Goal: Task Accomplishment & Management: Use online tool/utility

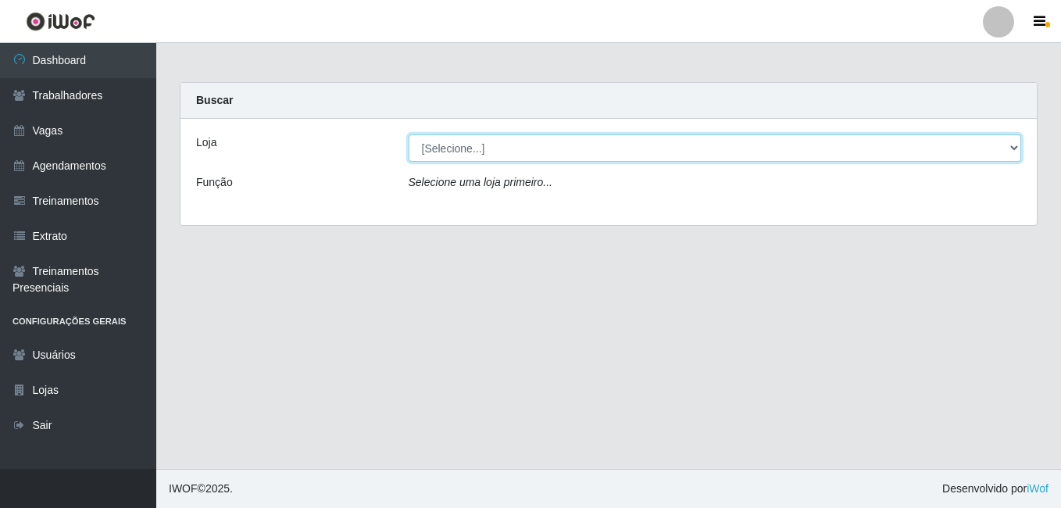
click at [503, 159] on select "[Selecione...] BL Importadora" at bounding box center [715, 147] width 613 height 27
select select "259"
click at [409, 134] on select "[Selecione...] BL Importadora" at bounding box center [715, 147] width 613 height 27
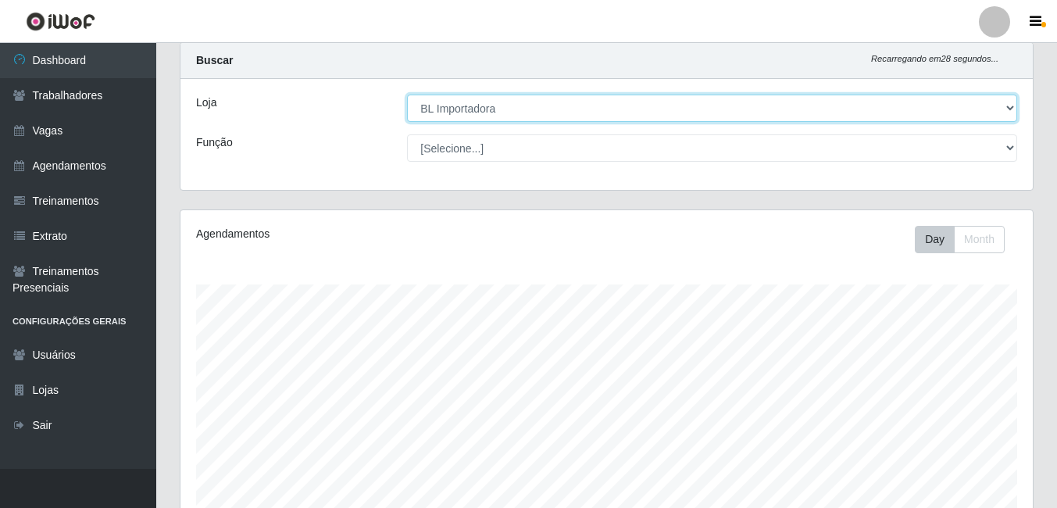
scroll to position [321, 0]
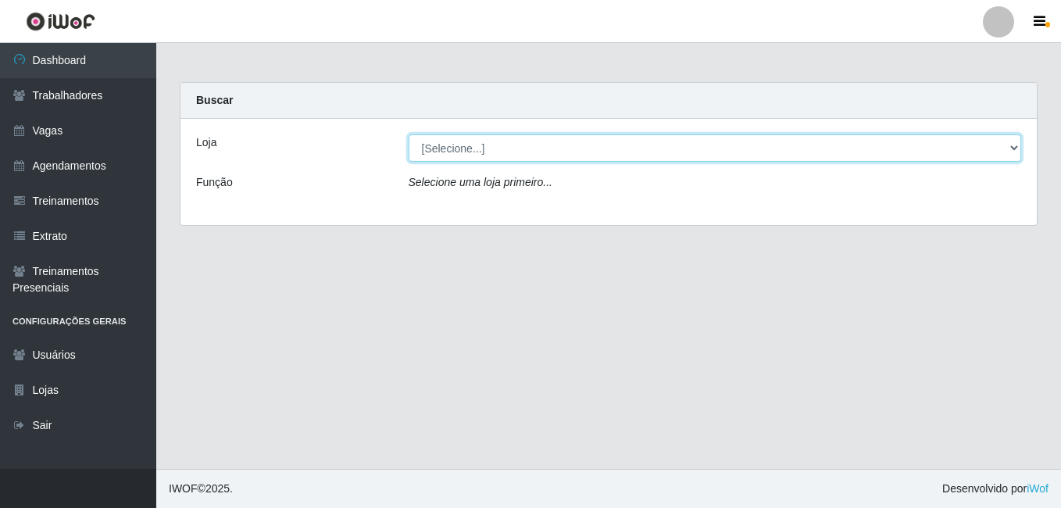
click at [528, 137] on select "[Selecione...] BL Importadora" at bounding box center [715, 147] width 613 height 27
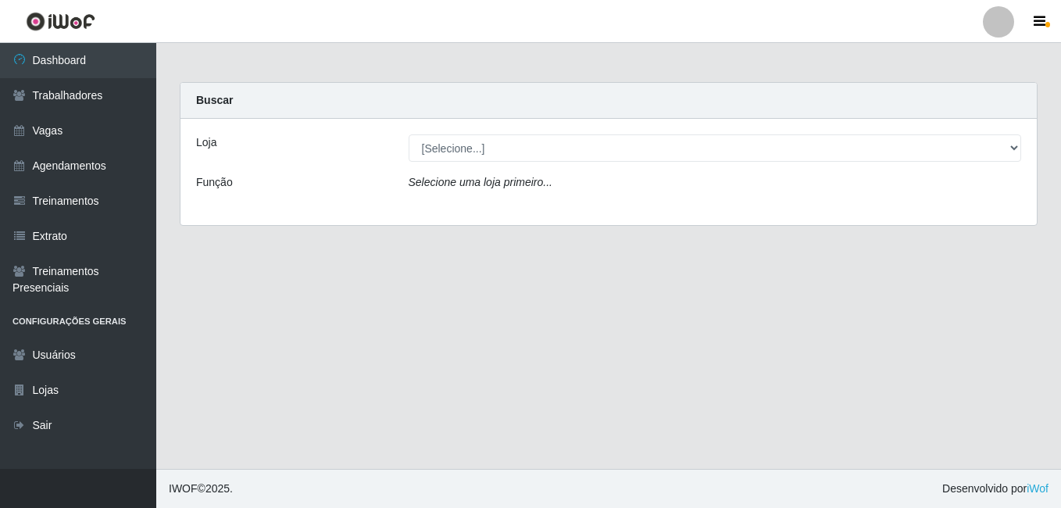
click at [506, 215] on div "Loja [Selecione...] BL Importadora Função Selecione uma loja primeiro..." at bounding box center [609, 172] width 856 height 106
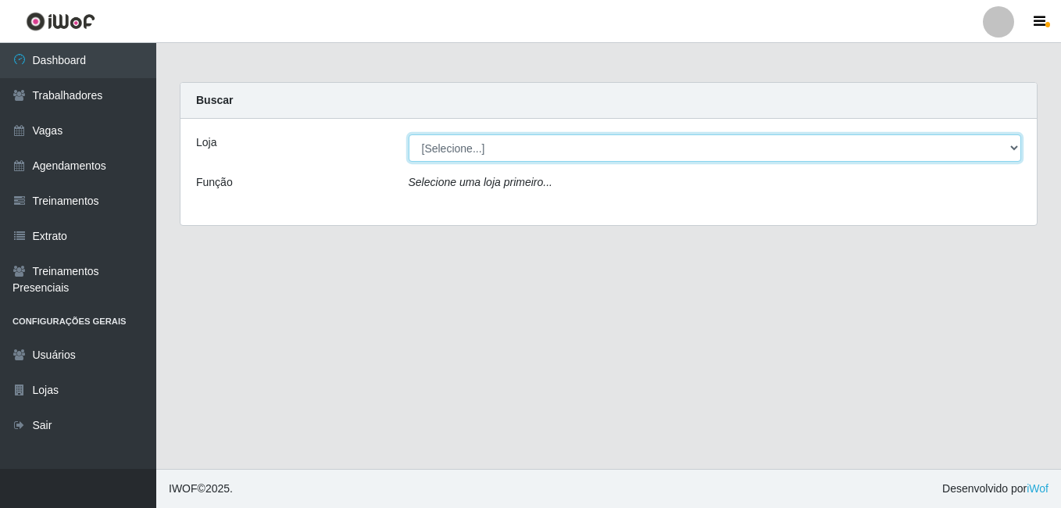
click at [498, 155] on select "[Selecione...] BL Importadora" at bounding box center [715, 147] width 613 height 27
select select "259"
click at [409, 134] on select "[Selecione...] BL Importadora" at bounding box center [715, 147] width 613 height 27
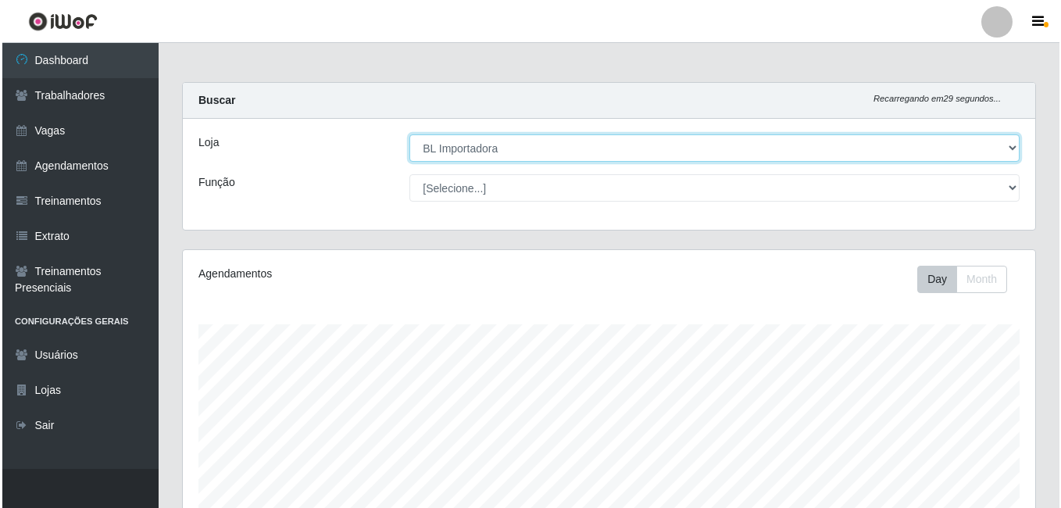
scroll to position [321, 0]
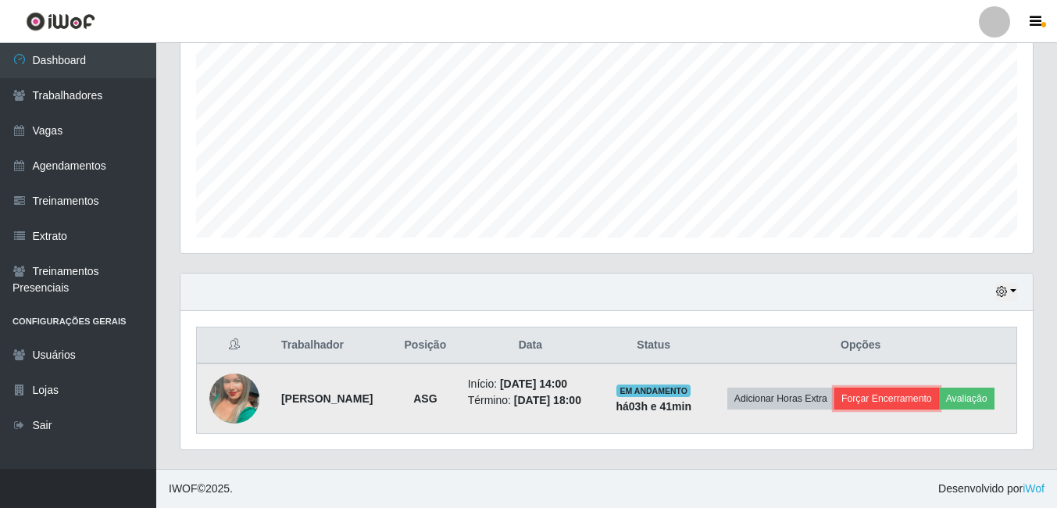
click at [885, 393] on button "Forçar Encerramento" at bounding box center [887, 399] width 105 height 22
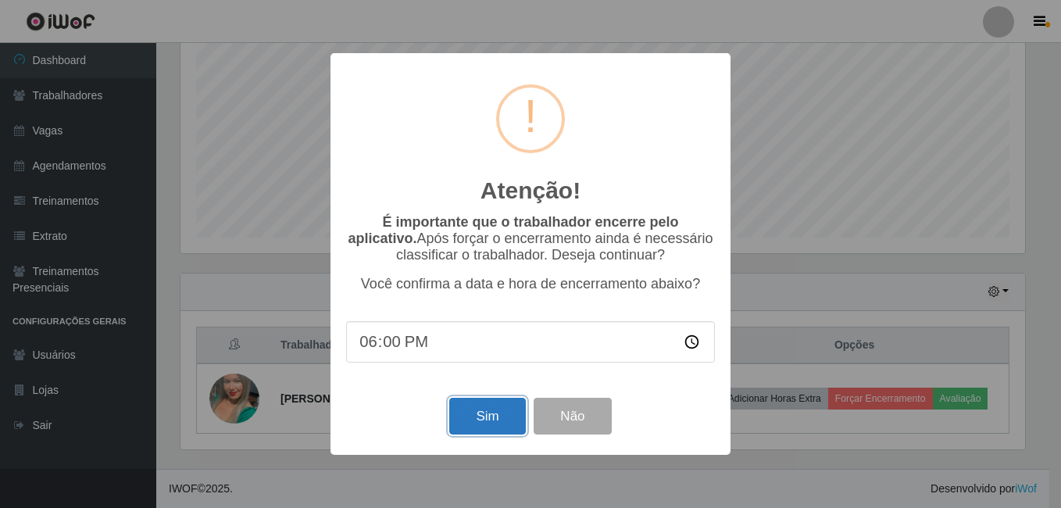
click at [474, 425] on button "Sim" at bounding box center [487, 416] width 76 height 37
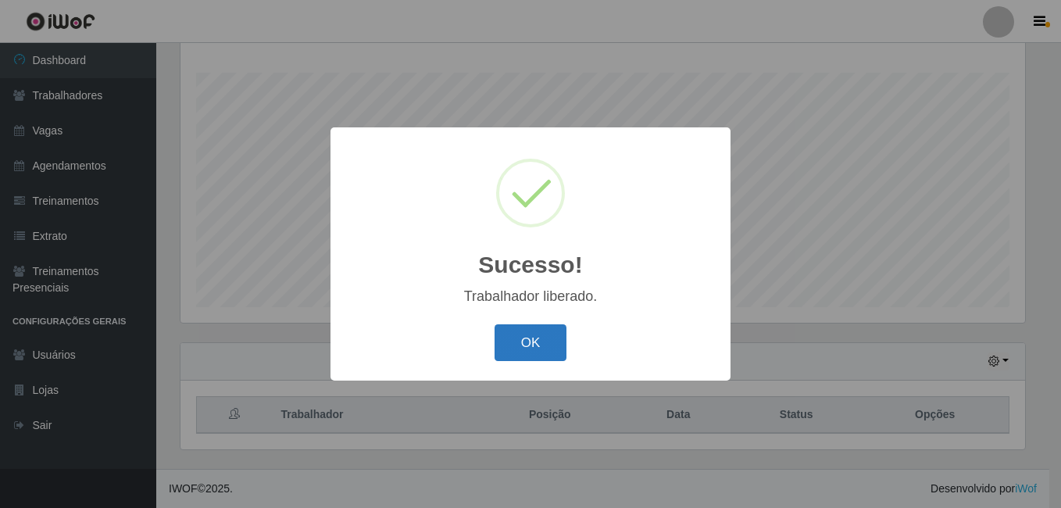
click at [541, 342] on button "OK" at bounding box center [531, 342] width 73 height 37
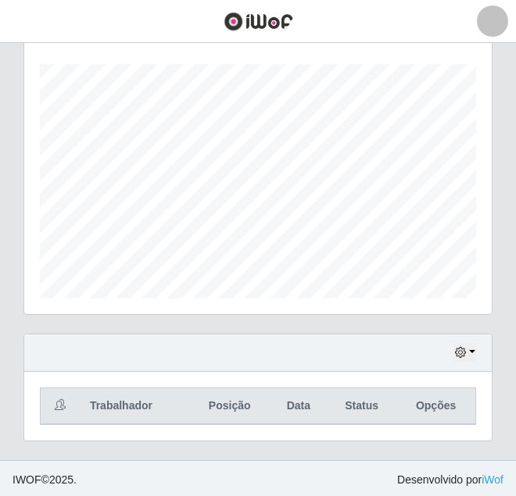
scroll to position [309, 0]
